Goal: Information Seeking & Learning: Learn about a topic

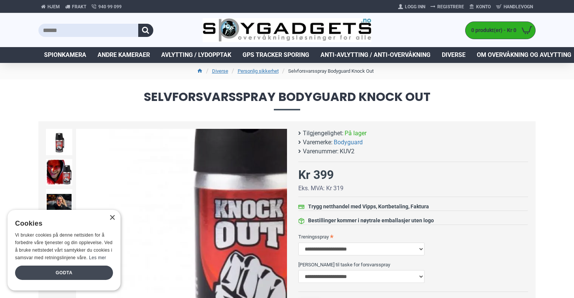
click at [96, 273] on div "Godta" at bounding box center [64, 272] width 98 height 14
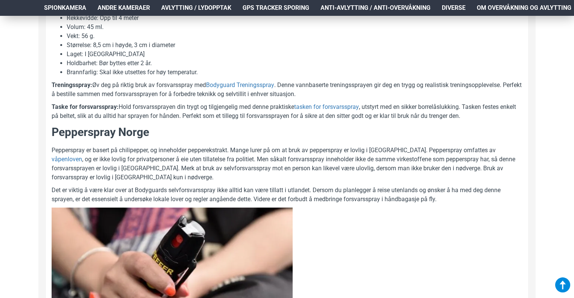
scroll to position [565, 0]
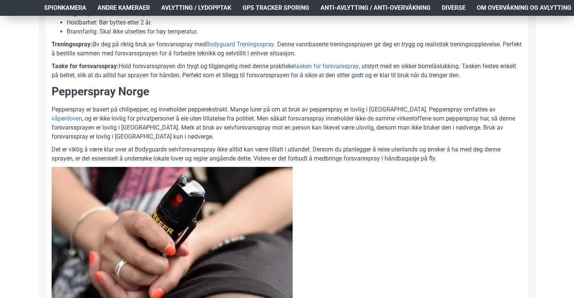
click at [189, 113] on p "Pepperspray er basert på chilipepper, og inneholder pepperekstrakt. Mange lurer…" at bounding box center [287, 123] width 470 height 36
click at [225, 126] on p "Pepperspray er basert på chilipepper, og inneholder pepperekstrakt. Mange lurer…" at bounding box center [287, 123] width 470 height 36
click at [244, 125] on p "Pepperspray er basert på chilipepper, og inneholder pepperekstrakt. Mange lurer…" at bounding box center [287, 123] width 470 height 36
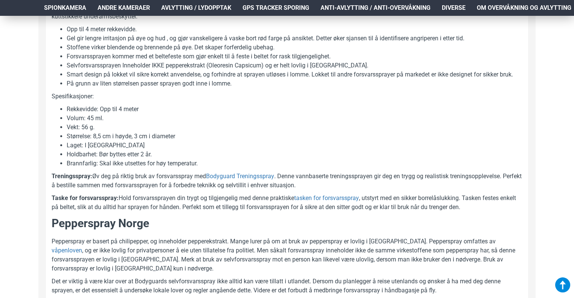
scroll to position [414, 0]
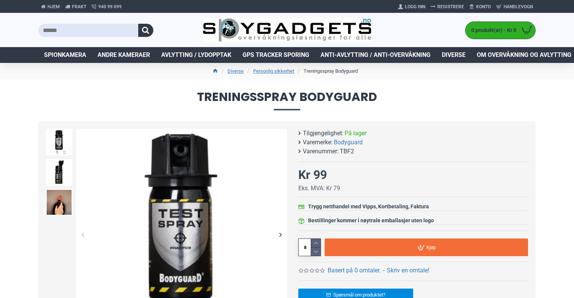
click at [137, 105] on span "Treningsspray Bodyguard" at bounding box center [286, 100] width 497 height 19
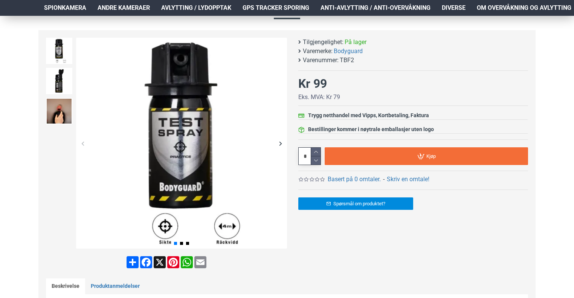
scroll to position [75, 0]
